Goal: Communication & Community: Connect with others

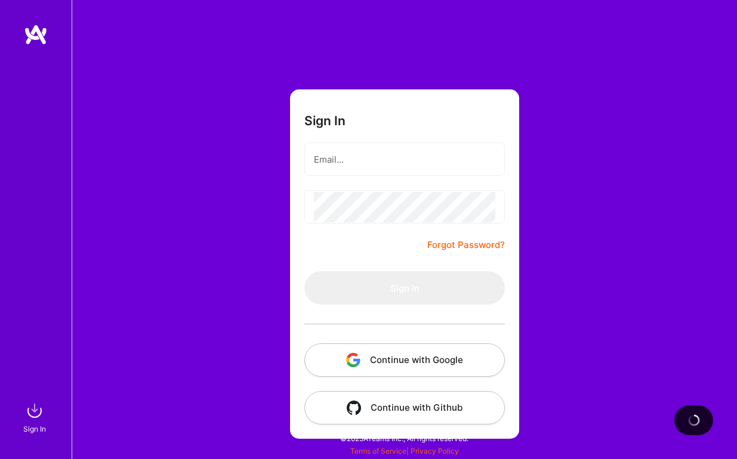
click at [371, 152] on input "email" at bounding box center [404, 159] width 181 height 30
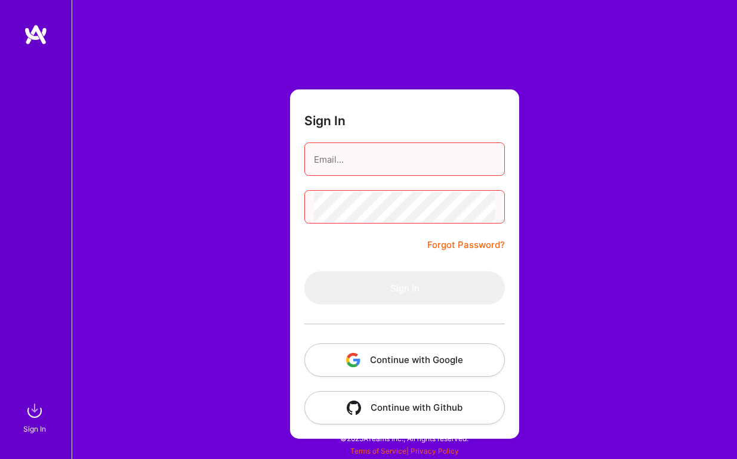
type input "[PERSON_NAME][EMAIL_ADDRESS][PERSON_NAME][PERSON_NAME][DOMAIN_NAME]"
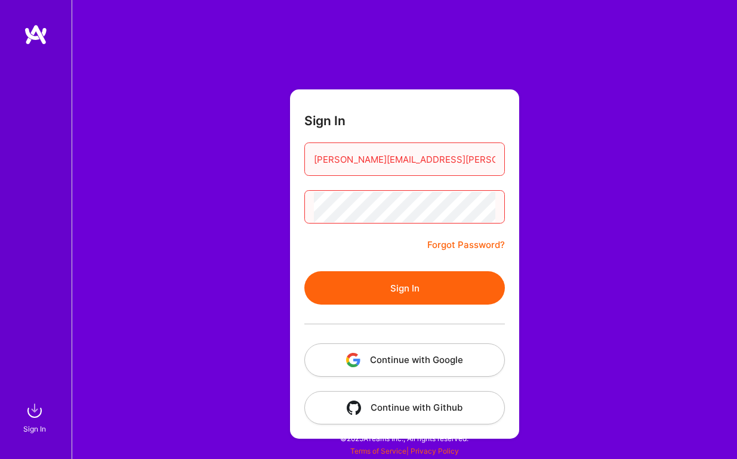
click at [397, 284] on button "Sign In" at bounding box center [404, 287] width 200 height 33
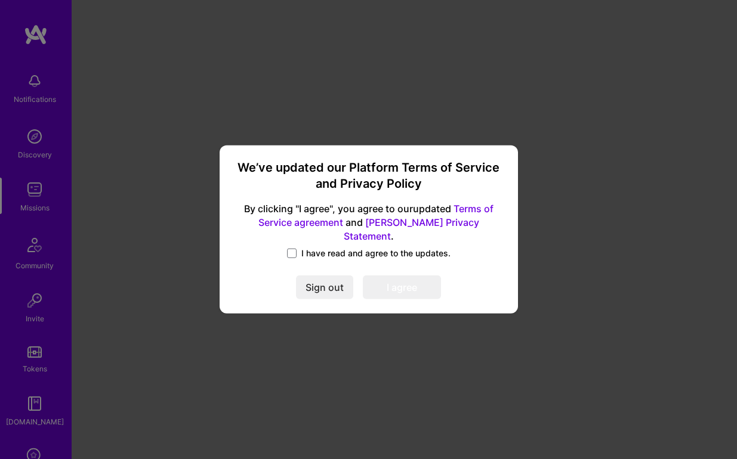
click at [319, 248] on span "I have read and agree to the updates." at bounding box center [375, 254] width 149 height 12
click at [0, 0] on input "I have read and agree to the updates." at bounding box center [0, 0] width 0 height 0
click at [413, 293] on div "We’ve updated our Platform Terms of Service and Privacy Policy By clicking "I a…" at bounding box center [368, 229] width 289 height 159
click at [409, 277] on button "I agree" at bounding box center [402, 288] width 78 height 24
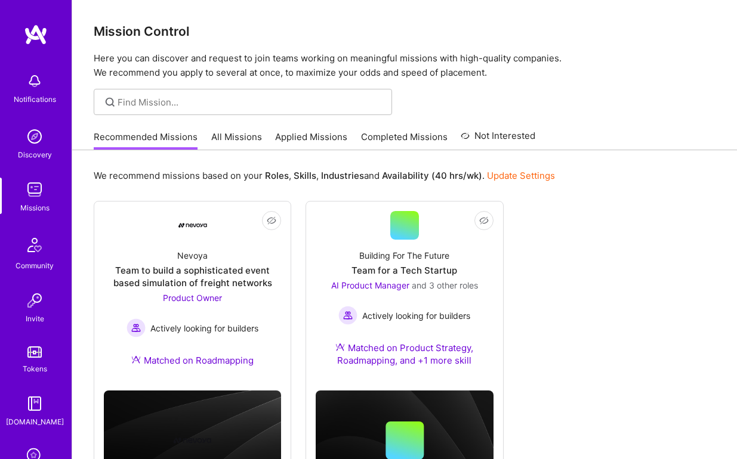
click at [37, 127] on img at bounding box center [35, 137] width 24 height 24
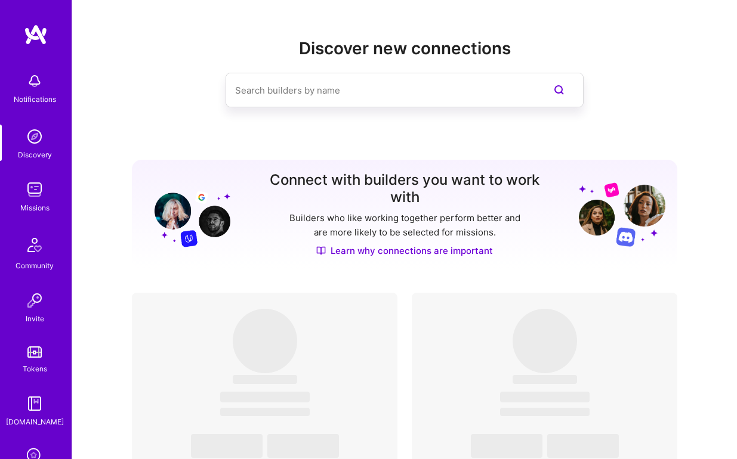
click at [322, 81] on input at bounding box center [380, 90] width 291 height 30
click at [36, 105] on div "Notifications" at bounding box center [35, 99] width 42 height 13
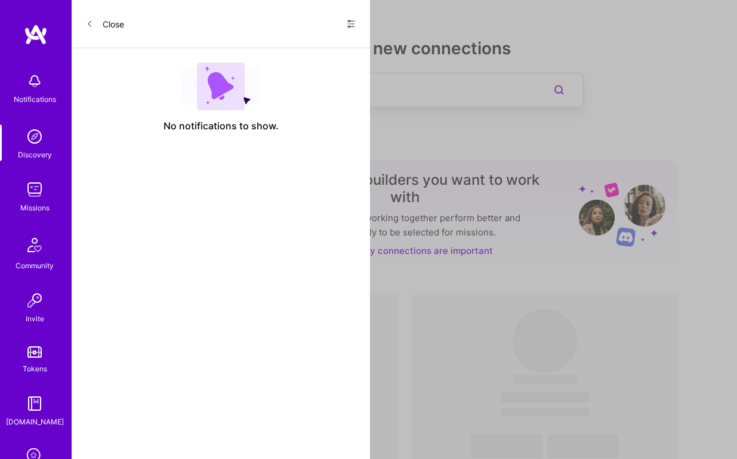
click at [27, 281] on div "Notifications Discovery Missions Community Invite Tokens [DOMAIN_NAME] Evaluati…" at bounding box center [36, 273] width 72 height 413
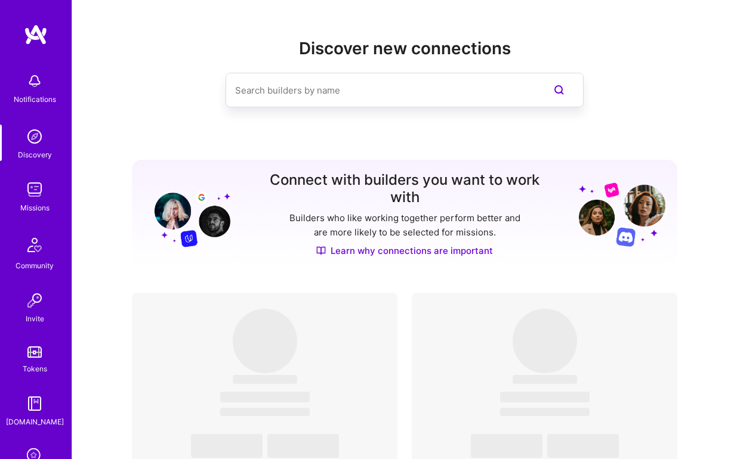
click at [32, 187] on img at bounding box center [35, 190] width 24 height 24
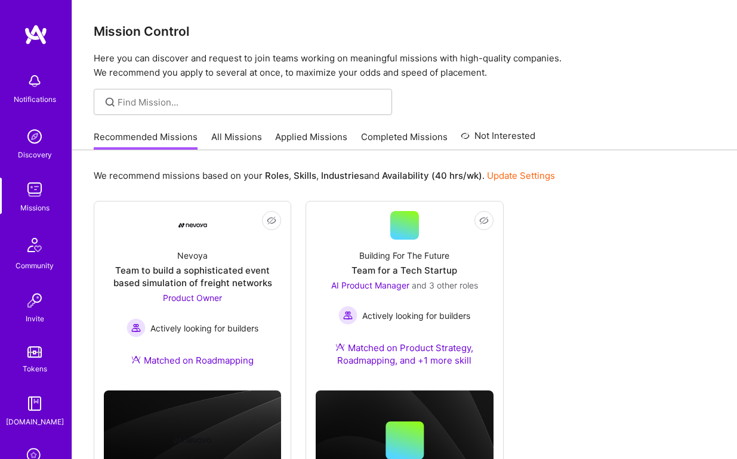
click at [36, 322] on div "Invite" at bounding box center [35, 319] width 18 height 13
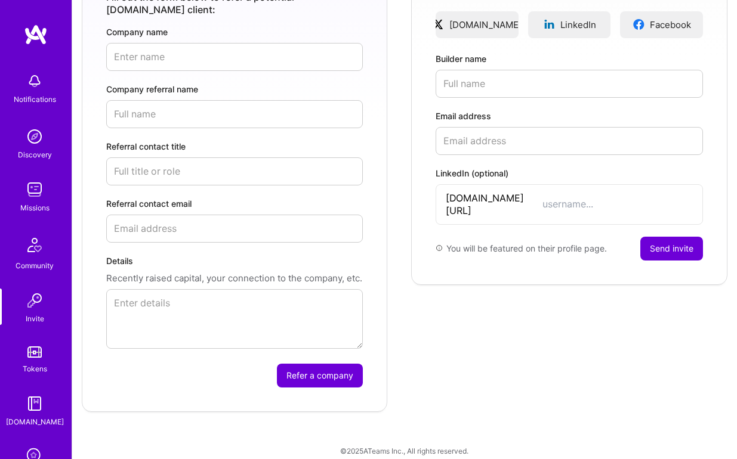
scroll to position [107, 0]
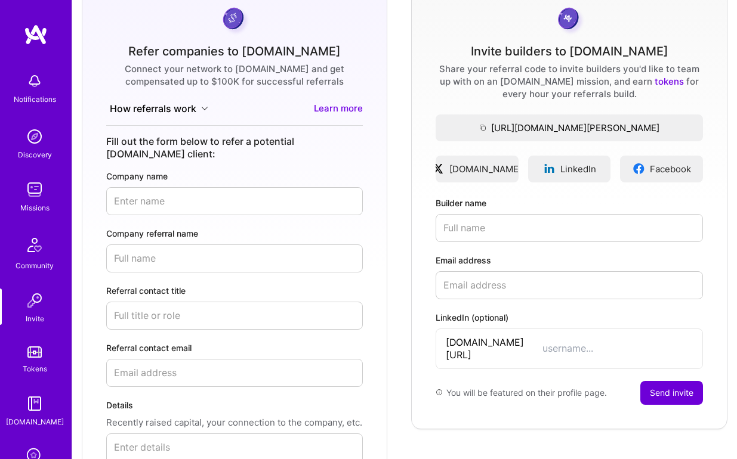
click at [489, 230] on input "Builder name" at bounding box center [569, 228] width 267 height 28
click at [499, 305] on div "Invite builders to [DOMAIN_NAME] Share your referral code to invite builders yo…" at bounding box center [569, 205] width 316 height 450
click at [528, 286] on input "Email address" at bounding box center [569, 285] width 267 height 28
paste input "[EMAIL_ADDRESS][DOMAIN_NAME]"
type input "[EMAIL_ADDRESS][DOMAIN_NAME]"
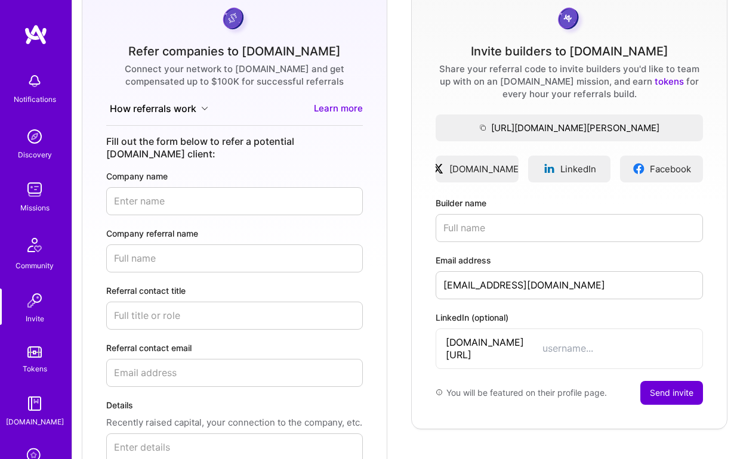
click at [474, 242] on div "Invite builders to [DOMAIN_NAME] Share your referral code to invite builders yo…" at bounding box center [569, 205] width 316 height 450
click at [489, 227] on input "Builder name" at bounding box center [569, 228] width 267 height 28
paste input "[EMAIL_ADDRESS][DOMAIN_NAME]"
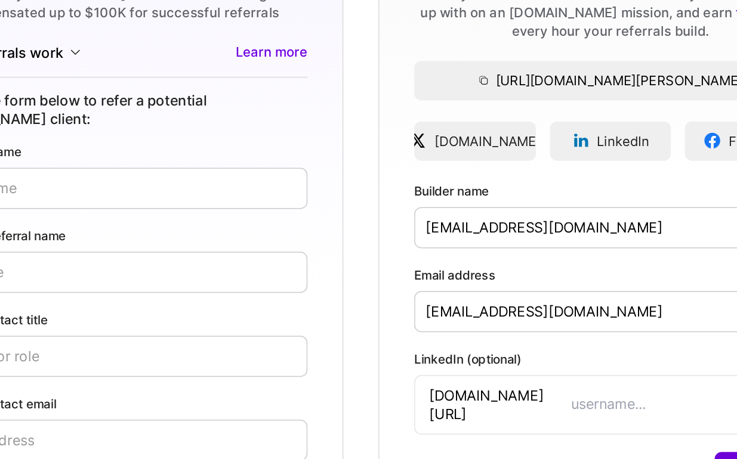
click at [458, 234] on input "[EMAIL_ADDRESS][DOMAIN_NAME]" at bounding box center [569, 228] width 267 height 28
click at [455, 223] on input "[EMAIL_ADDRESS][DOMAIN_NAME]" at bounding box center [569, 228] width 267 height 28
click at [486, 230] on input "[EMAIL_ADDRESS][DOMAIN_NAME]" at bounding box center [569, 228] width 267 height 28
drag, startPoint x: 510, startPoint y: 227, endPoint x: 523, endPoint y: 294, distance: 68.1
click at [523, 294] on div "Invite builders to [DOMAIN_NAME] Share your referral code to invite builders yo…" at bounding box center [569, 205] width 316 height 450
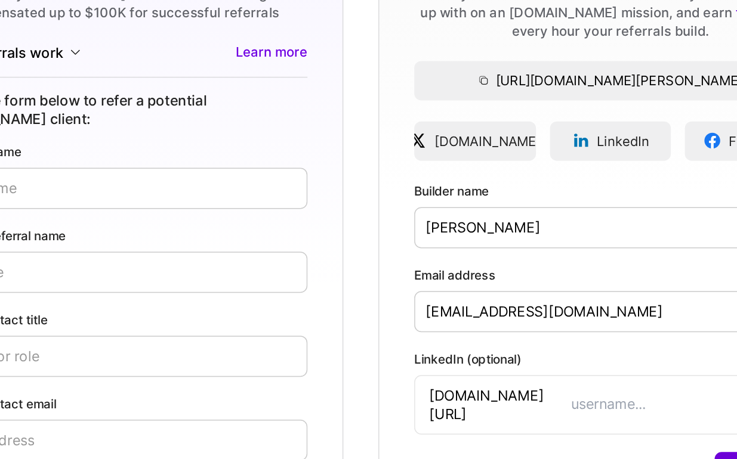
type input "[PERSON_NAME]"
click at [523, 294] on input "[EMAIL_ADDRESS][DOMAIN_NAME]" at bounding box center [569, 285] width 267 height 28
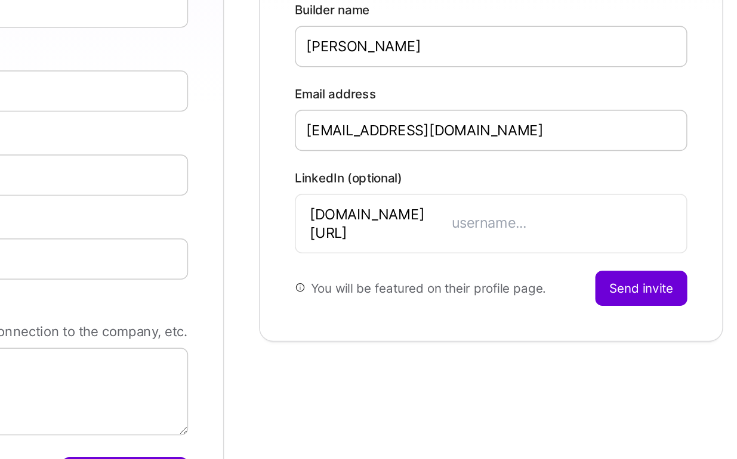
scroll to position [177, 0]
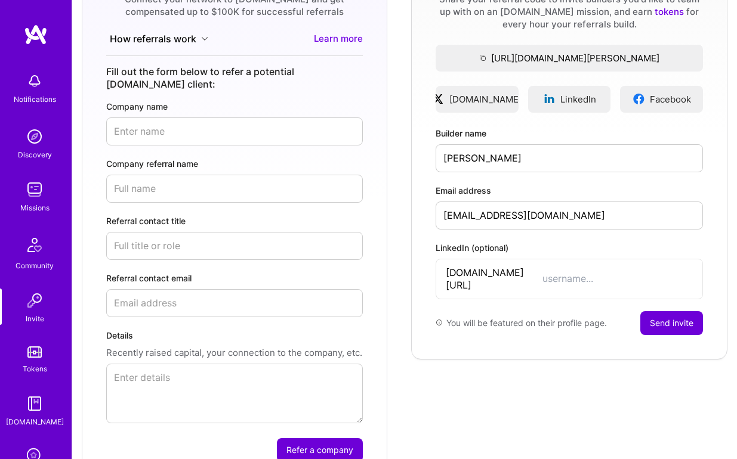
click at [550, 274] on input "LinkedIn (optional)" at bounding box center [617, 279] width 150 height 13
paste input "[PERSON_NAME]-naik-15b348146"
type input "[PERSON_NAME]-naik-15b348146"
click at [676, 311] on button "Send invite" at bounding box center [671, 323] width 63 height 24
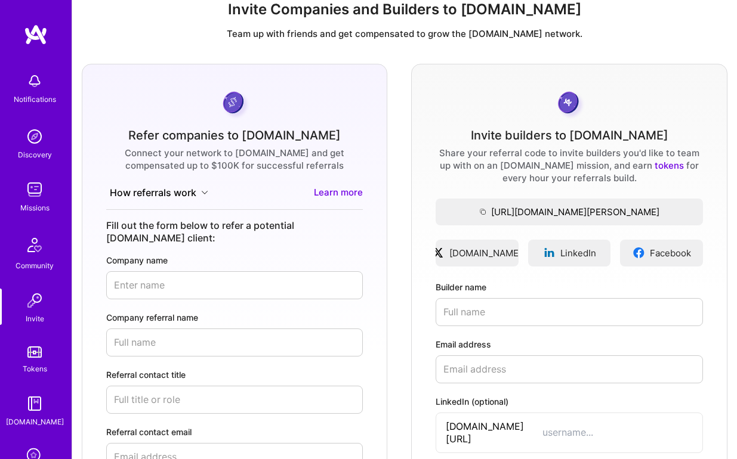
scroll to position [0, 0]
